Goal: Information Seeking & Learning: Learn about a topic

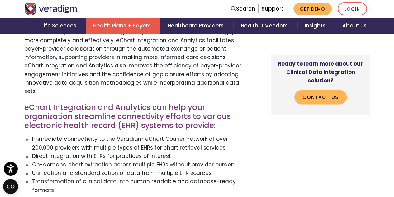
scroll to position [405, 0]
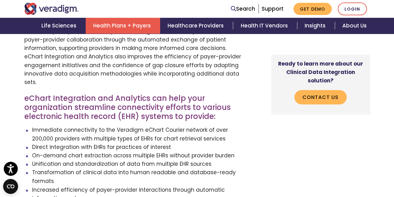
click at [104, 126] on li "Immediate connectivity to the Veradigm eChart Courier network of over 200,000 p…" at bounding box center [137, 134] width 210 height 17
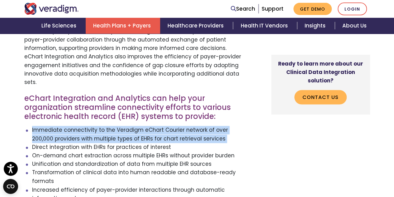
click at [104, 126] on li "Immediate connectivity to the Veradigm eChart Courier network of over 200,000 p…" at bounding box center [137, 134] width 210 height 17
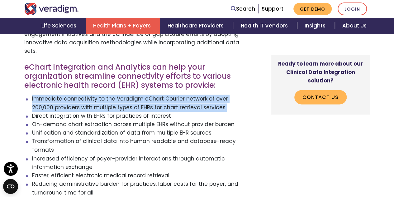
click at [97, 137] on li "Transformation of clinical data into human readable and database-ready formats" at bounding box center [137, 145] width 210 height 17
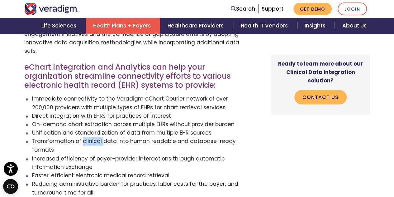
click at [97, 137] on li "Transformation of clinical data into human readable and database-ready formats" at bounding box center [137, 145] width 210 height 17
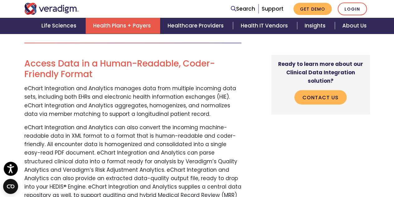
scroll to position [748, 0]
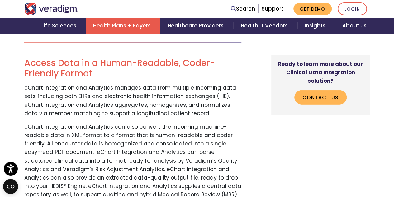
click at [117, 84] on p "eChart Integration and Analytics manages data from multiple incoming data sets,…" at bounding box center [132, 101] width 217 height 34
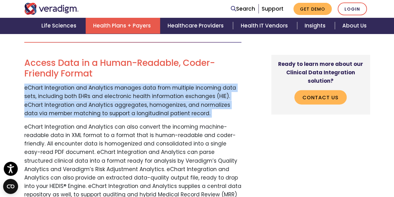
click at [117, 84] on p "eChart Integration and Analytics manages data from multiple incoming data sets,…" at bounding box center [132, 101] width 217 height 34
click at [114, 84] on p "eChart Integration and Analytics manages data from multiple incoming data sets,…" at bounding box center [132, 101] width 217 height 34
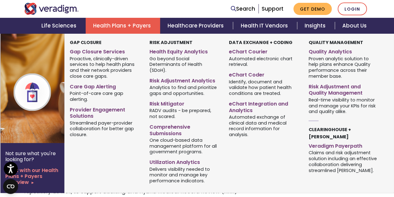
scroll to position [717, 0]
click at [175, 75] on link "Risk Adjustment Analytics" at bounding box center [185, 79] width 70 height 9
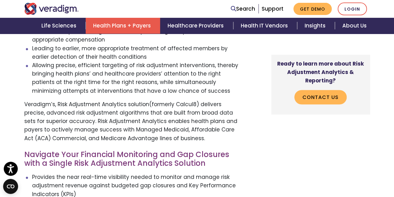
scroll to position [374, 0]
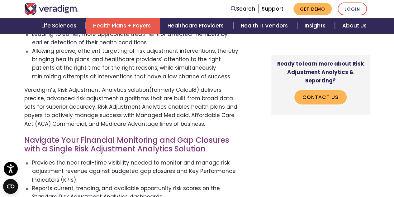
click at [125, 91] on p "Veradigm’s, Risk Adjustment Analytics solution(formerly Calcul8) delivers preci…" at bounding box center [132, 107] width 217 height 42
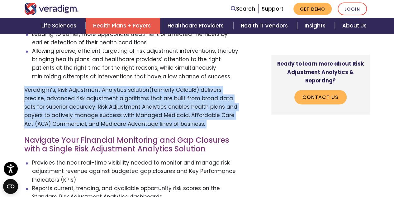
click at [125, 91] on p "Veradigm’s, Risk Adjustment Analytics solution(formerly Calcul8) delivers preci…" at bounding box center [132, 107] width 217 height 42
click at [108, 89] on p "Veradigm’s, Risk Adjustment Analytics solution(formerly Calcul8) delivers preci…" at bounding box center [132, 107] width 217 height 42
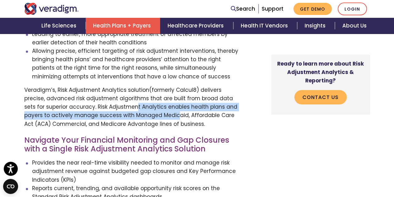
drag, startPoint x: 114, startPoint y: 90, endPoint x: 137, endPoint y: 99, distance: 25.6
click at [147, 99] on p "Veradigm’s, Risk Adjustment Analytics solution(formerly Calcul8) delivers preci…" at bounding box center [132, 107] width 217 height 42
click at [109, 98] on p "Veradigm’s, Risk Adjustment Analytics solution(formerly Calcul8) delivers preci…" at bounding box center [132, 107] width 217 height 42
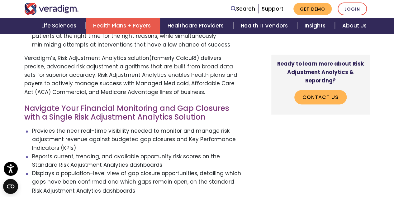
scroll to position [437, 0]
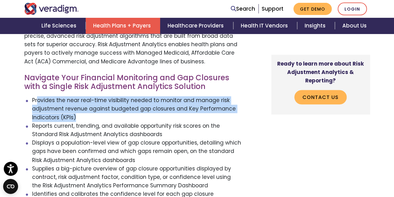
drag, startPoint x: 38, startPoint y: 91, endPoint x: 98, endPoint y: 101, distance: 60.4
click at [98, 101] on li "Provides the near real-time visibility needed to monitor and manage risk adjust…" at bounding box center [137, 109] width 210 height 26
click at [74, 102] on li "Provides the near real-time visibility needed to monitor and manage risk adjust…" at bounding box center [137, 109] width 210 height 26
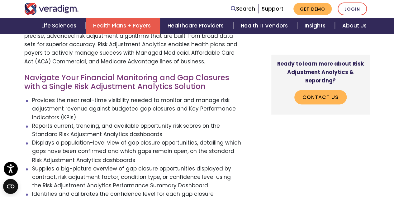
click at [71, 102] on li "Provides the near real-time visibility needed to monitor and manage risk adjust…" at bounding box center [137, 109] width 210 height 26
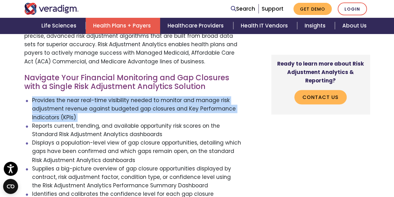
click at [71, 102] on li "Provides the near real-time visibility needed to monitor and manage risk adjust…" at bounding box center [137, 109] width 210 height 26
click at [78, 122] on li "Reports current, trending, and available opportunity risk scores on the Standar…" at bounding box center [137, 130] width 210 height 17
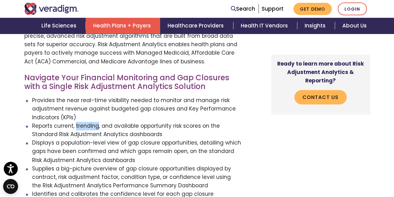
click at [78, 122] on li "Reports current, trending, and available opportunity risk scores on the Standar…" at bounding box center [137, 130] width 210 height 17
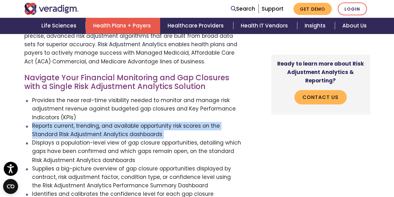
click at [78, 122] on li "Reports current, trending, and available opportunity risk scores on the Standar…" at bounding box center [137, 130] width 210 height 17
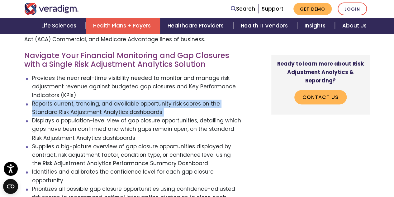
scroll to position [468, 0]
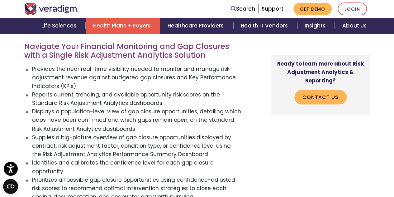
click at [80, 107] on li "Displays a population-level view of gap closure opportunities, detailing which …" at bounding box center [137, 120] width 210 height 26
click at [81, 107] on li "Displays a population-level view of gap closure opportunities, detailing which …" at bounding box center [137, 120] width 210 height 26
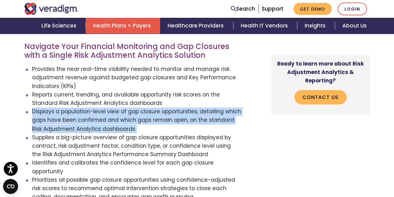
click at [81, 107] on li "Displays a population-level view of gap closure opportunities, detailing which …" at bounding box center [137, 120] width 210 height 26
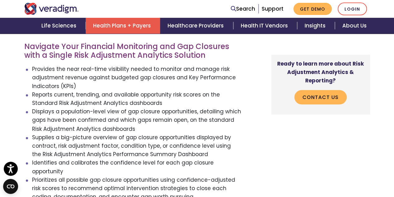
click at [85, 133] on li "Supplies a big-picture overview of gap closure opportunities displayed by contr…" at bounding box center [137, 146] width 210 height 26
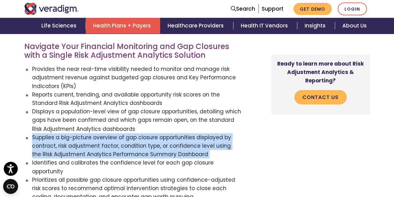
click at [85, 133] on li "Supplies a big-picture overview of gap closure opportunities displayed by contr…" at bounding box center [137, 146] width 210 height 26
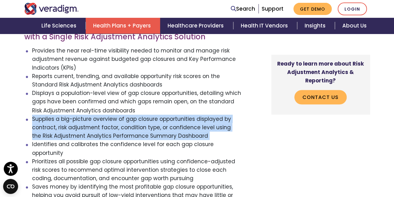
scroll to position [499, 0]
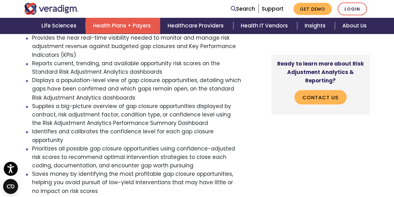
click at [87, 127] on li "Identifies and calibrates the confidence level for each gap closure opportunity" at bounding box center [137, 135] width 210 height 17
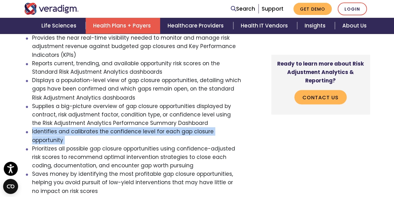
click at [87, 127] on li "Identifies and calibrates the confidence level for each gap closure opportunity" at bounding box center [137, 135] width 210 height 17
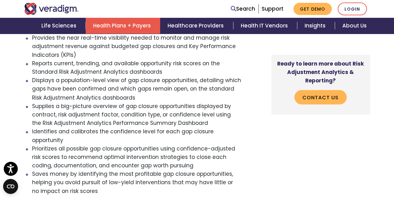
click at [86, 144] on li "Prioritizes all possible gap closure opportunities using confidence-adjusted ri…" at bounding box center [137, 157] width 210 height 26
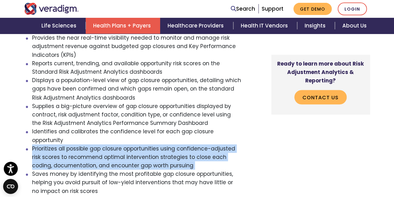
click at [86, 144] on li "Prioritizes all possible gap closure opportunities using confidence-adjusted ri…" at bounding box center [137, 157] width 210 height 26
click at [68, 144] on li "Prioritizes all possible gap closure opportunities using confidence-adjusted ri…" at bounding box center [137, 157] width 210 height 26
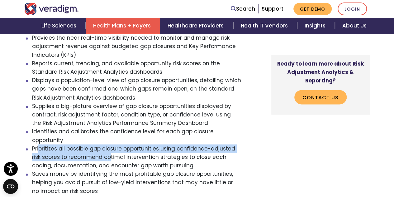
drag, startPoint x: 38, startPoint y: 126, endPoint x: 99, endPoint y: 138, distance: 62.1
click at [99, 144] on li "Prioritizes all possible gap closure opportunities using confidence-adjusted ri…" at bounding box center [137, 157] width 210 height 26
click at [91, 144] on li "Prioritizes all possible gap closure opportunities using confidence-adjusted ri…" at bounding box center [137, 157] width 210 height 26
click at [62, 144] on li "Prioritizes all possible gap closure opportunities using confidence-adjusted ri…" at bounding box center [137, 157] width 210 height 26
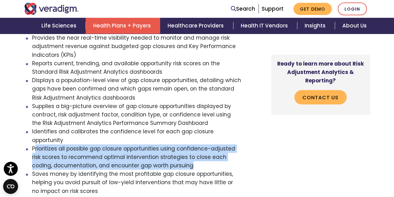
drag, startPoint x: 34, startPoint y: 127, endPoint x: 173, endPoint y: 147, distance: 140.8
click at [173, 147] on li "Prioritizes all possible gap closure opportunities using confidence-adjusted ri…" at bounding box center [137, 157] width 210 height 26
drag, startPoint x: 90, startPoint y: 131, endPoint x: 48, endPoint y: 126, distance: 42.4
click at [90, 144] on li "Prioritizes all possible gap closure opportunities using confidence-adjusted ri…" at bounding box center [137, 157] width 210 height 26
click at [34, 144] on li "Prioritizes all possible gap closure opportunities using confidence-adjusted ri…" at bounding box center [137, 157] width 210 height 26
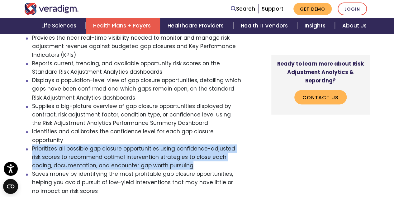
drag, startPoint x: 32, startPoint y: 126, endPoint x: 179, endPoint y: 146, distance: 148.2
click at [179, 146] on li "Prioritizes all possible gap closure opportunities using confidence-adjusted ri…" at bounding box center [137, 157] width 210 height 26
copy li "Prioritizes all possible gap closure opportunities using confidence-adjusted ri…"
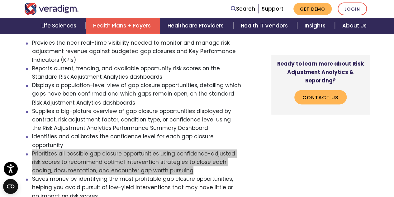
scroll to position [530, 0]
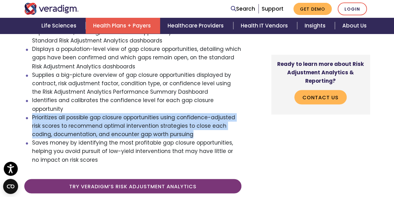
click at [134, 113] on li "Prioritizes all possible gap closure opportunities using confidence-adjusted ri…" at bounding box center [137, 126] width 210 height 26
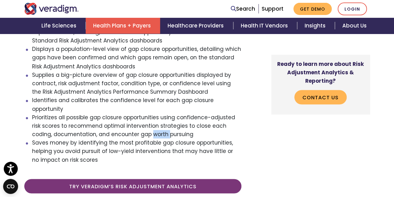
click at [134, 113] on li "Prioritizes all possible gap closure opportunities using confidence-adjusted ri…" at bounding box center [137, 126] width 210 height 26
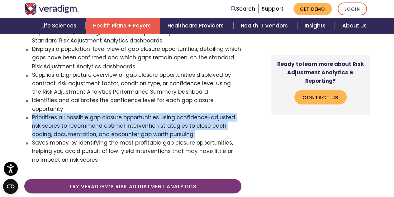
click at [134, 113] on li "Prioritizes all possible gap closure opportunities using confidence-adjusted ri…" at bounding box center [137, 126] width 210 height 26
click at [150, 113] on li "Prioritizes all possible gap closure opportunities using confidence-adjusted ri…" at bounding box center [137, 126] width 210 height 26
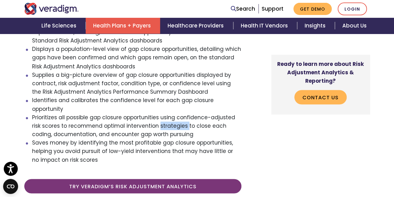
click at [150, 113] on li "Prioritizes all possible gap closure opportunities using confidence-adjusted ri…" at bounding box center [137, 126] width 210 height 26
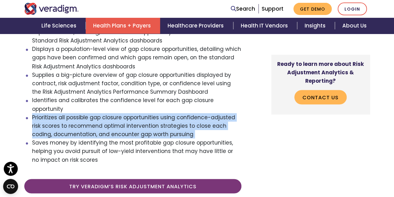
click at [150, 113] on li "Prioritizes all possible gap closure opportunities using confidence-adjusted ri…" at bounding box center [137, 126] width 210 height 26
click at [142, 113] on li "Prioritizes all possible gap closure opportunities using confidence-adjusted ri…" at bounding box center [137, 126] width 210 height 26
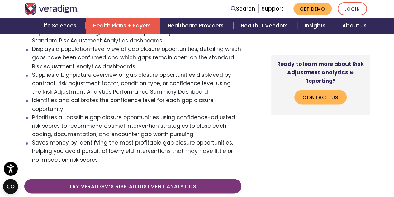
click at [138, 138] on li "Saves money by identifying the most profitable gap closure opportunities, helpi…" at bounding box center [137, 151] width 210 height 26
drag, startPoint x: 129, startPoint y: 112, endPoint x: 175, endPoint y: 113, distance: 45.8
click at [175, 113] on li "Prioritizes all possible gap closure opportunities using confidence-adjusted ri…" at bounding box center [137, 126] width 210 height 26
